Goal: Check status: Check status

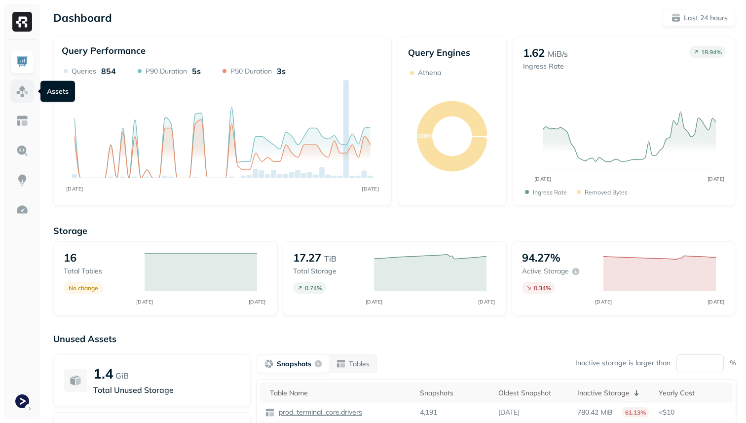
click at [17, 89] on img at bounding box center [22, 91] width 13 height 13
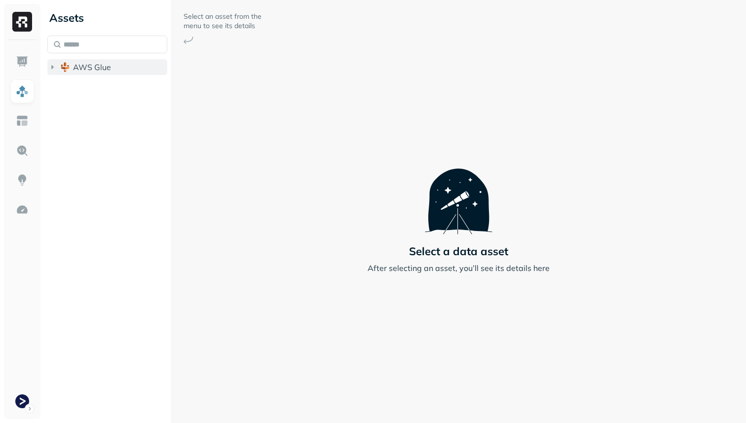
click at [74, 70] on span "AWS Glue" at bounding box center [92, 67] width 38 height 10
click at [102, 94] on li "prod_terminal_core" at bounding box center [112, 87] width 111 height 18
click at [101, 90] on span "prod_terminal_core" at bounding box center [119, 86] width 72 height 10
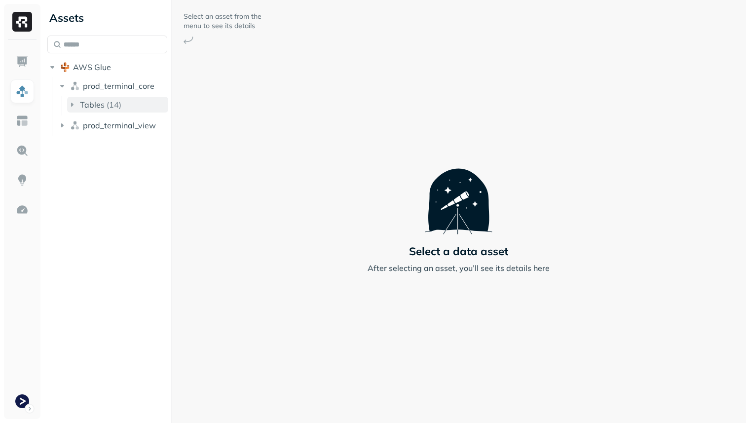
click at [105, 101] on div "Tables ( 14 )" at bounding box center [100, 105] width 41 height 10
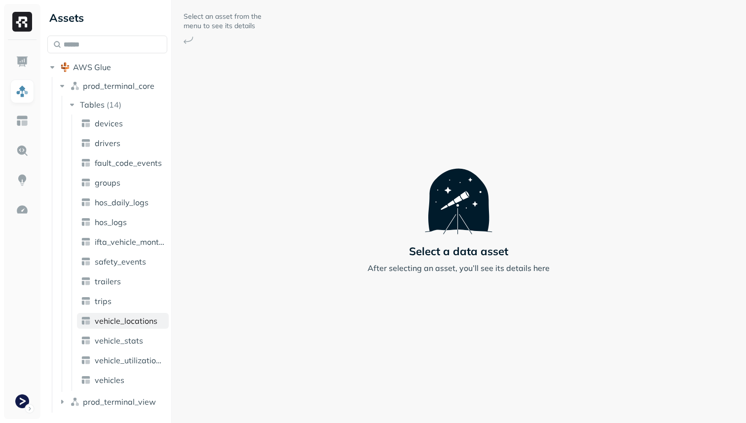
click at [140, 327] on link "vehicle_locations" at bounding box center [123, 321] width 92 height 16
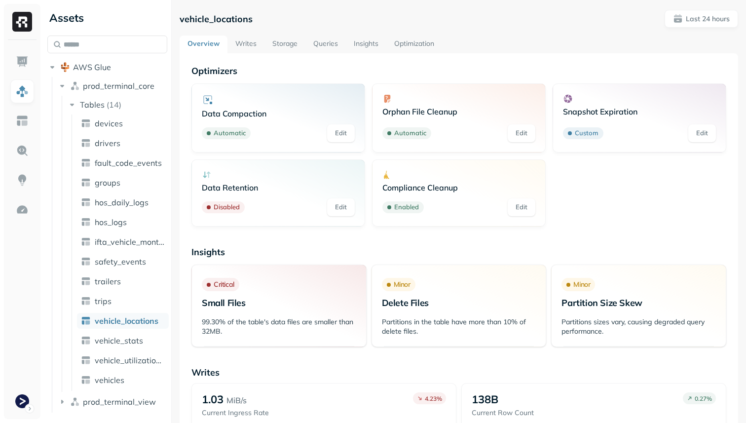
click at [316, 48] on link "Queries" at bounding box center [326, 45] width 40 height 18
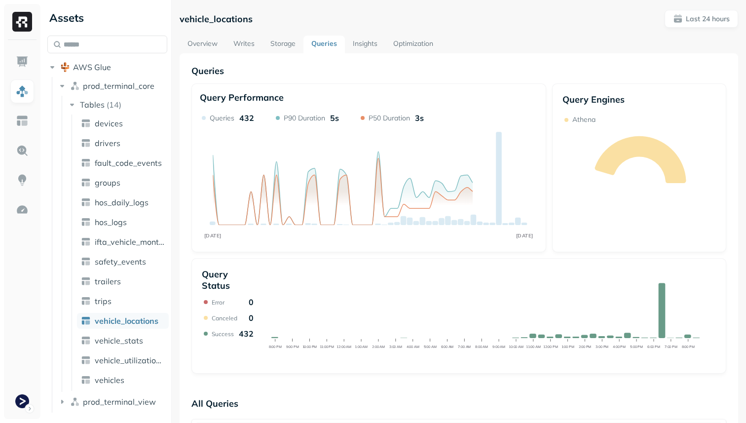
click at [303, 44] on link "Storage" at bounding box center [283, 45] width 41 height 18
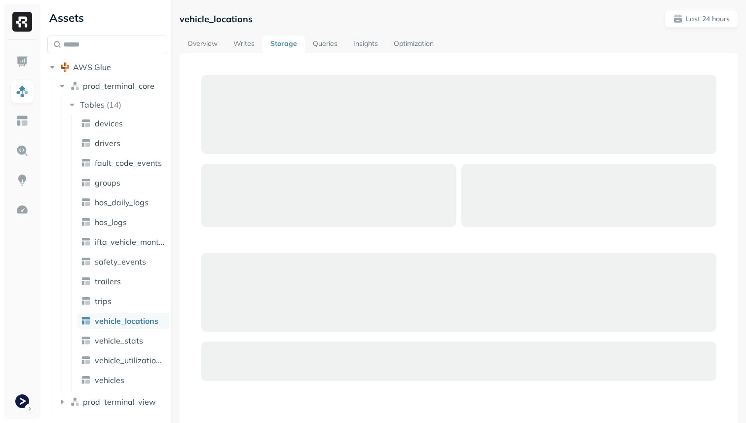
click at [294, 44] on link "Storage" at bounding box center [284, 45] width 42 height 18
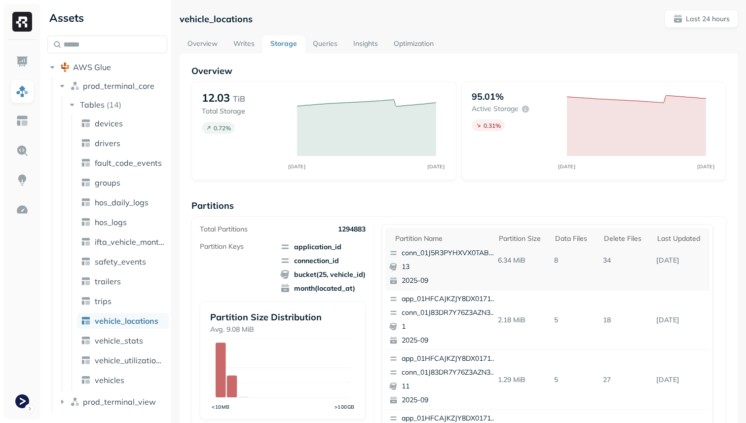
scroll to position [19, 0]
click at [619, 245] on th "Delete Files" at bounding box center [625, 238] width 53 height 21
click at [574, 238] on div "Data Files" at bounding box center [571, 238] width 36 height 9
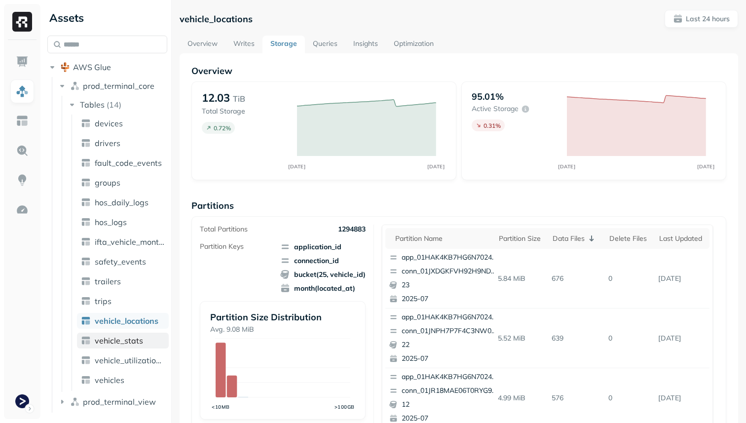
click at [131, 338] on span "vehicle_stats" at bounding box center [119, 341] width 48 height 10
click at [570, 241] on div "Data Files" at bounding box center [574, 238] width 39 height 9
click at [623, 240] on div "Delete Files" at bounding box center [630, 238] width 40 height 9
click at [582, 239] on div "Data Files" at bounding box center [571, 238] width 36 height 9
click at [622, 238] on div "Delete Files" at bounding box center [630, 238] width 40 height 9
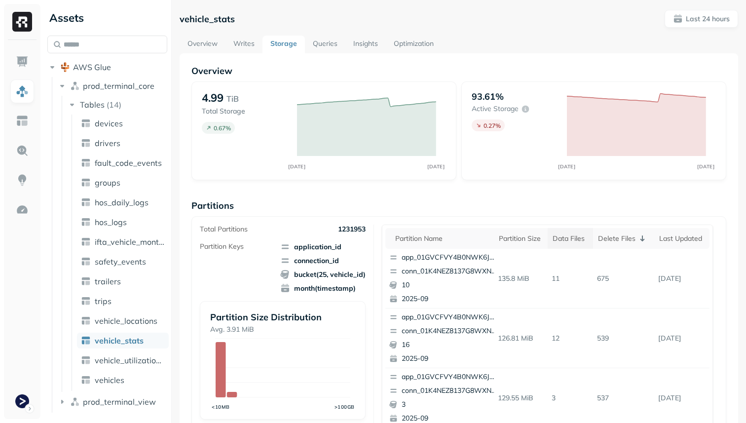
click at [557, 240] on div "Data Files" at bounding box center [571, 238] width 36 height 9
click at [141, 322] on span "vehicle_locations" at bounding box center [126, 321] width 63 height 10
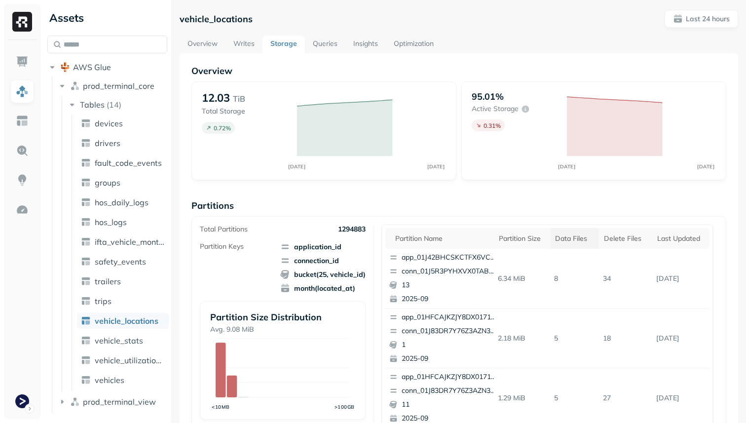
click at [574, 238] on div "Data Files" at bounding box center [574, 238] width 39 height 9
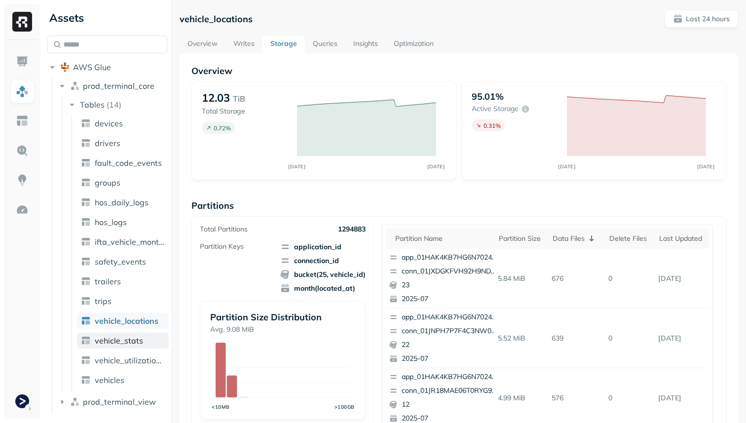
click at [134, 341] on span "vehicle_stats" at bounding box center [119, 341] width 48 height 10
click at [132, 319] on span "vehicle_locations" at bounding box center [126, 321] width 63 height 10
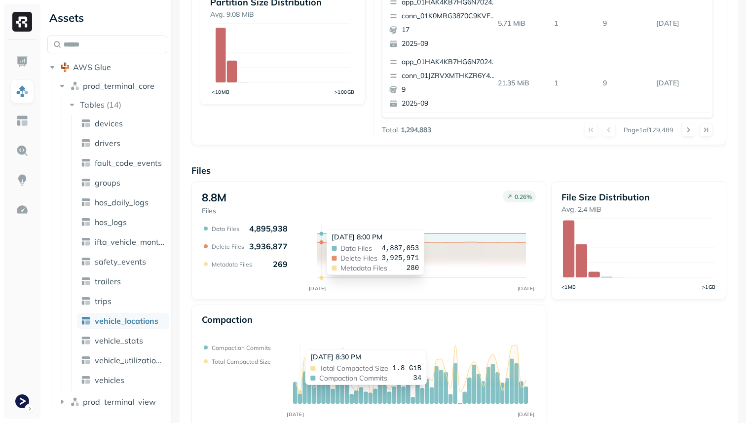
scroll to position [332, 0]
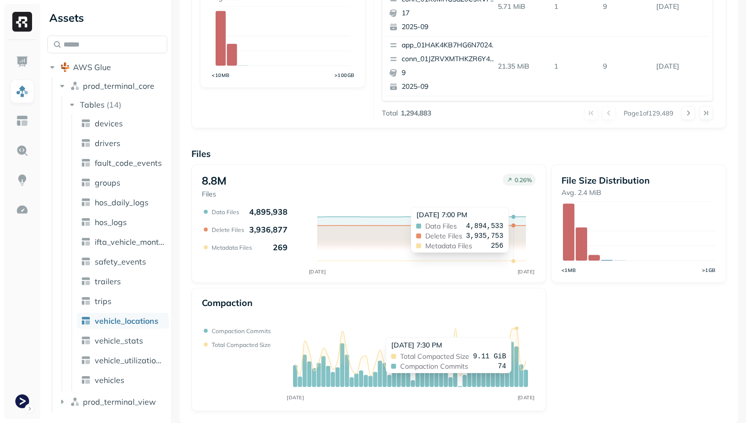
click at [516, 332] on icon at bounding box center [411, 357] width 231 height 59
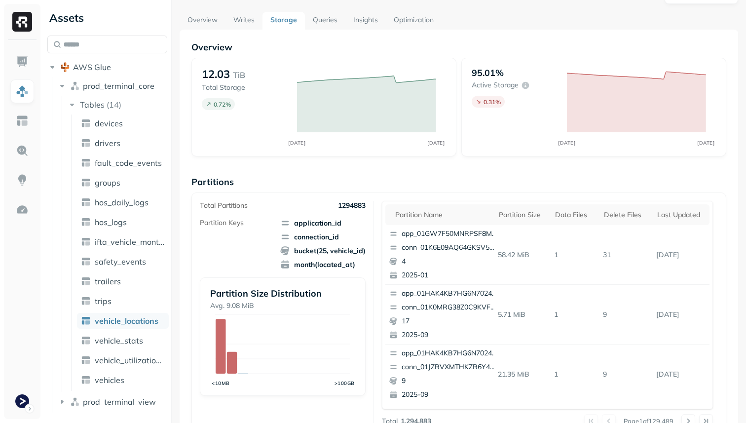
scroll to position [0, 0]
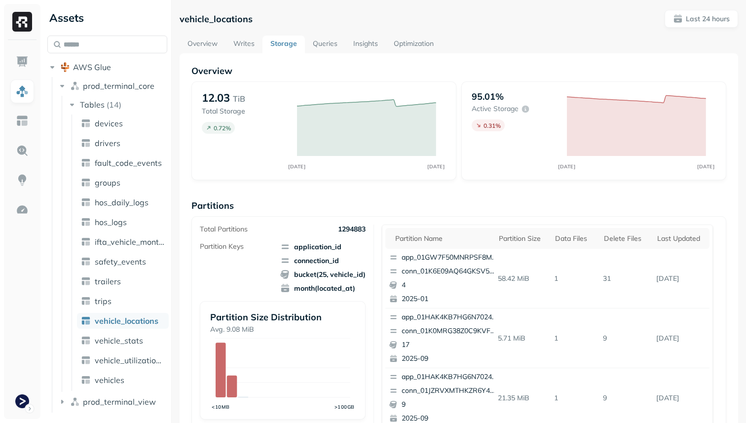
click at [204, 45] on link "Overview" at bounding box center [203, 45] width 46 height 18
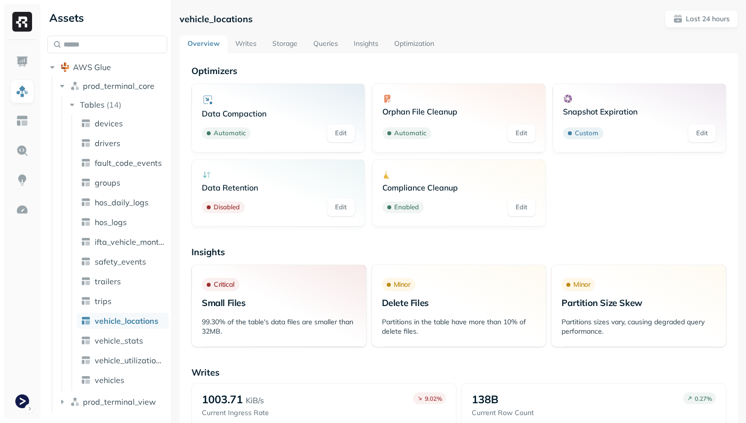
click at [407, 50] on link "Optimization" at bounding box center [415, 45] width 56 height 18
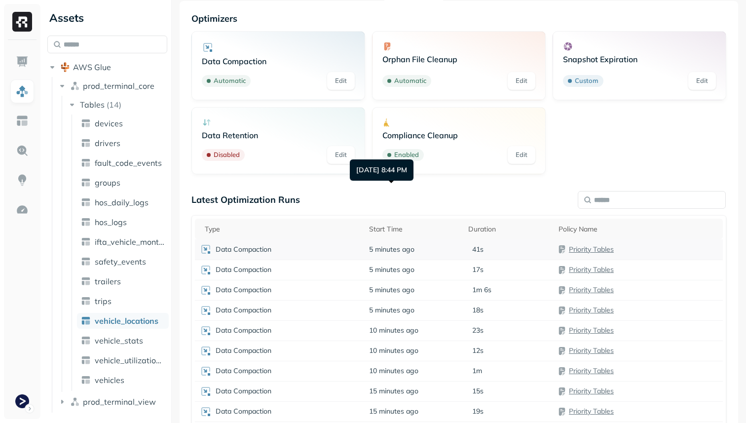
scroll to position [110, 0]
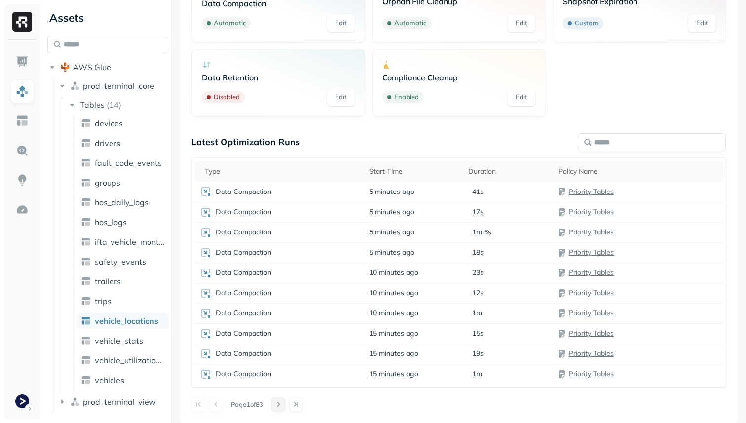
click at [278, 403] on button at bounding box center [279, 404] width 14 height 14
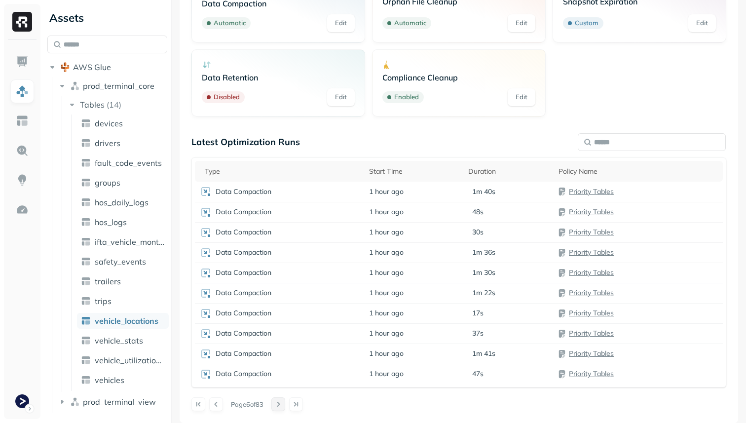
click at [278, 403] on button at bounding box center [279, 404] width 14 height 14
click at [278, 403] on div "Page 10 of 83" at bounding box center [459, 404] width 535 height 14
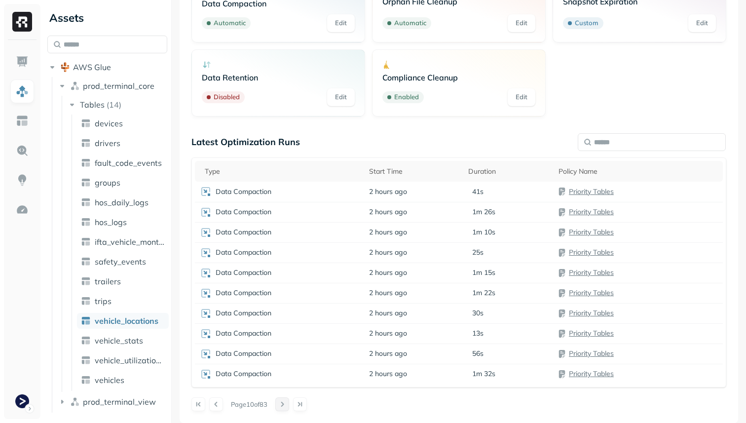
click at [278, 403] on div "Page 10 of 83" at bounding box center [459, 404] width 535 height 14
click at [283, 402] on button at bounding box center [282, 404] width 14 height 14
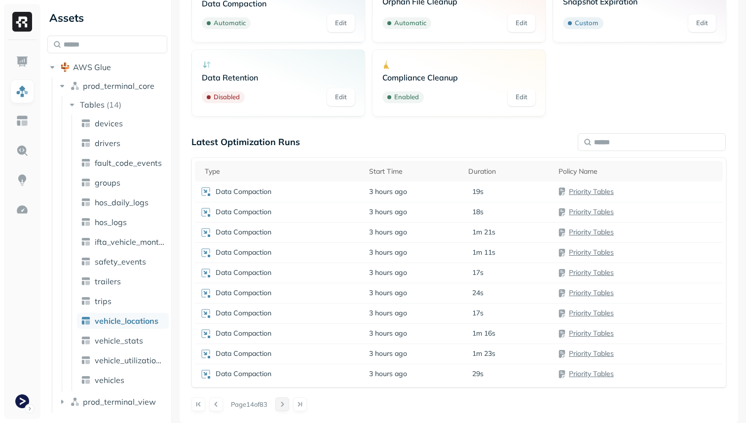
click at [283, 402] on button at bounding box center [282, 404] width 14 height 14
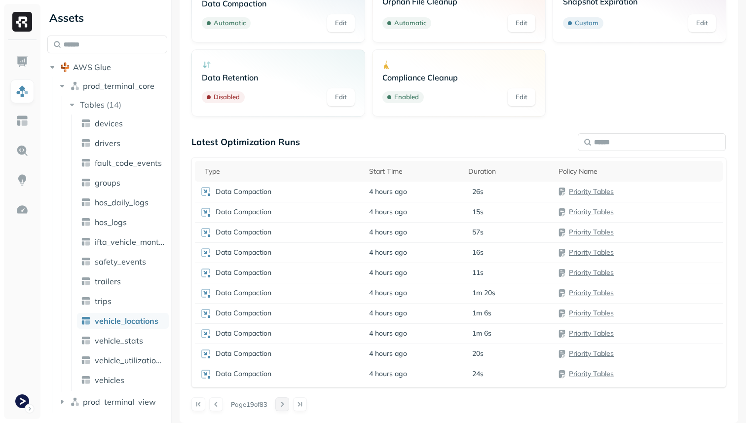
click at [283, 402] on button at bounding box center [282, 404] width 14 height 14
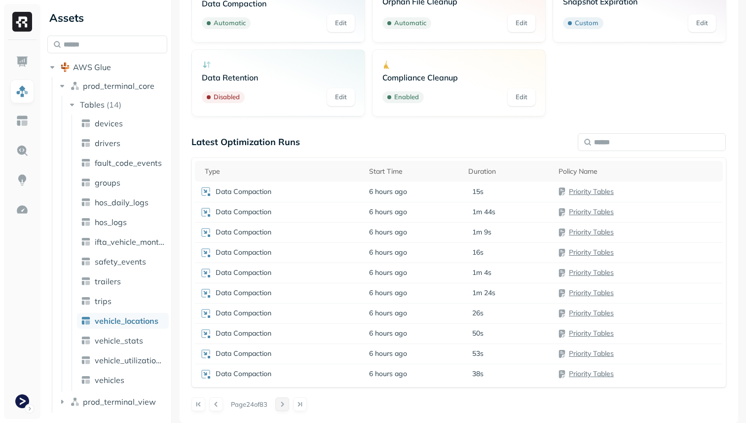
click at [283, 402] on button at bounding box center [282, 404] width 14 height 14
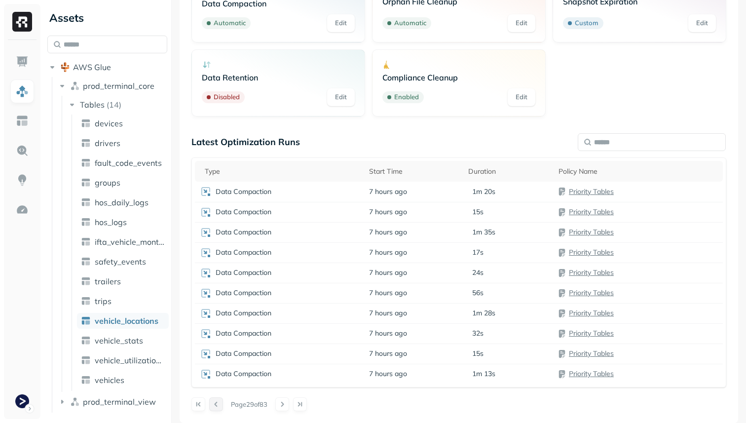
click at [219, 401] on button at bounding box center [216, 404] width 14 height 14
click at [254, 358] on td "Snapshot Expiration" at bounding box center [279, 354] width 168 height 20
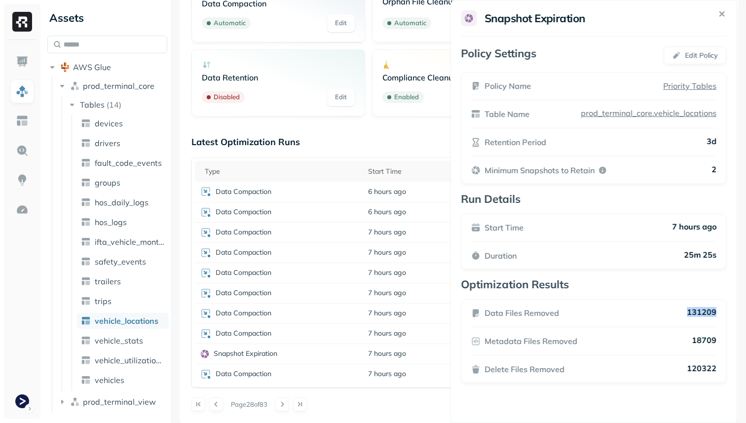
drag, startPoint x: 728, startPoint y: 309, endPoint x: 683, endPoint y: 309, distance: 44.9
click at [683, 309] on div "Data Files Removed 131209 Metadata Files Removed 18709 Delete Files Removed 120…" at bounding box center [594, 341] width 266 height 84
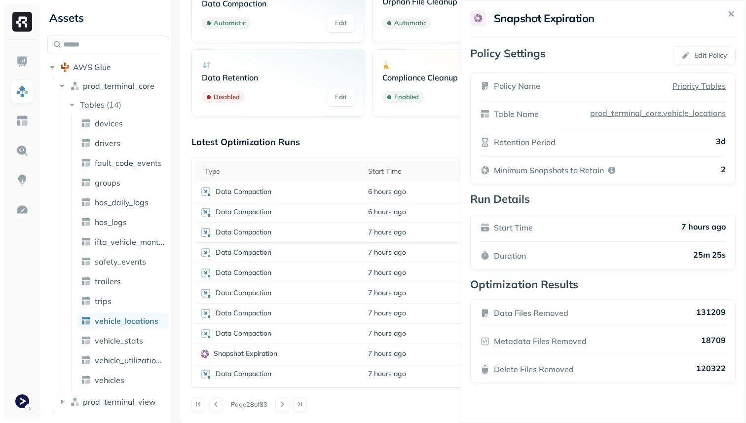
click at [434, 403] on html "Assets AWS Glue prod_terminal_core Tables ( 14 ) devices drivers fault_code_eve…" at bounding box center [373, 211] width 746 height 423
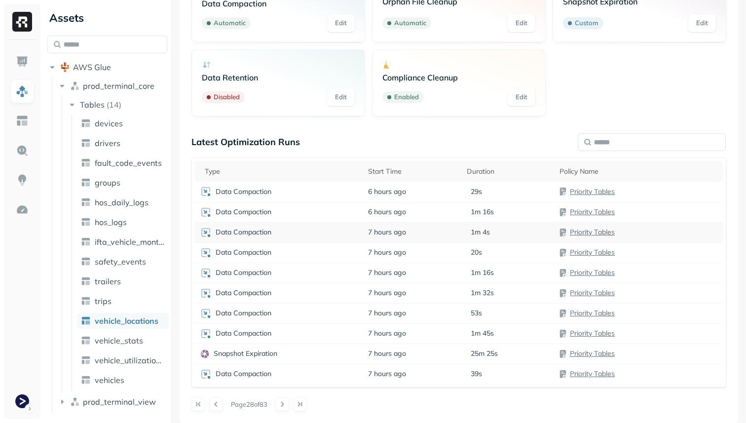
scroll to position [0, 0]
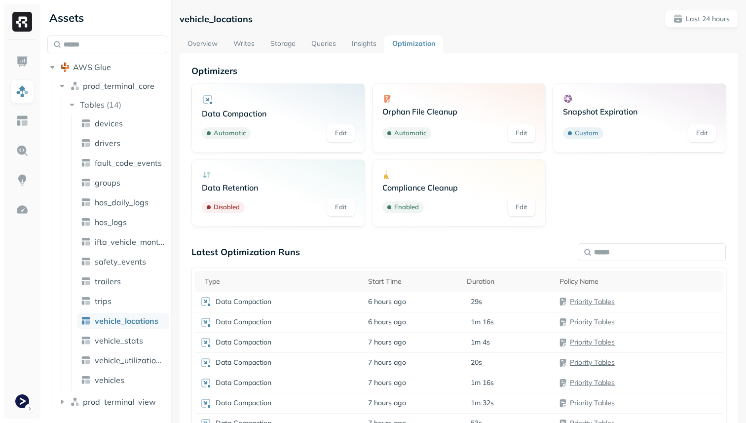
click at [215, 43] on link "Overview" at bounding box center [203, 45] width 46 height 18
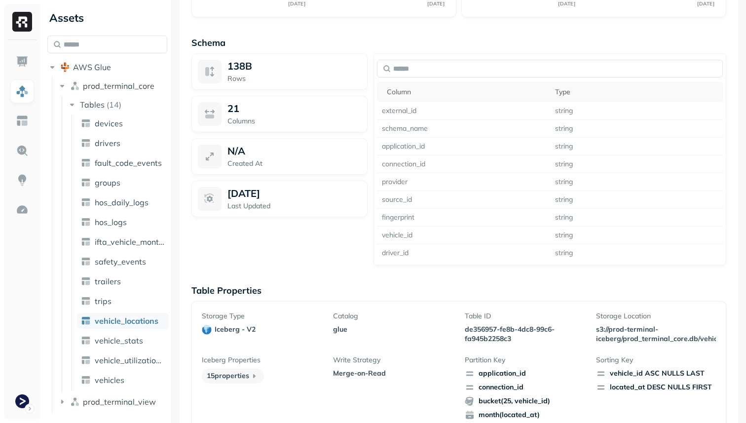
scroll to position [836, 0]
